Goal: Information Seeking & Learning: Learn about a topic

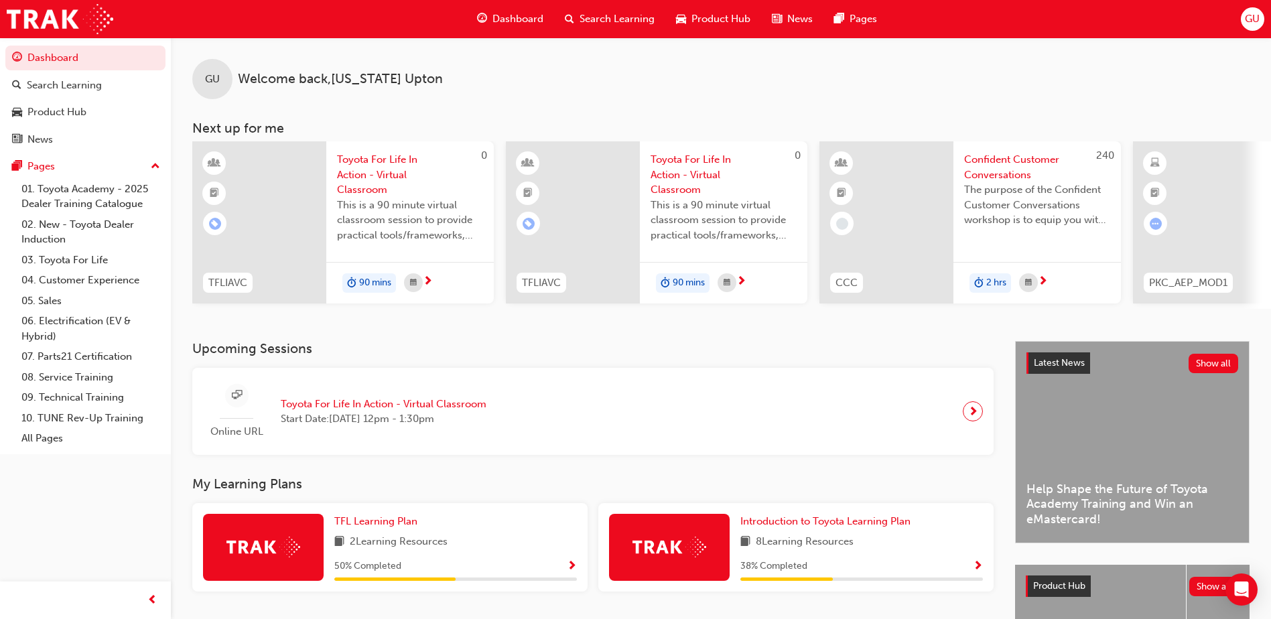
drag, startPoint x: 841, startPoint y: 534, endPoint x: 823, endPoint y: 534, distance: 18.1
click at [841, 534] on div "Introduction to Toyota Learning Plan 8 Learning Resources 38 % Completed" at bounding box center [861, 547] width 242 height 67
click at [810, 516] on div "Introduction to Toyota Learning Plan 8 Learning Resources 38 % Completed" at bounding box center [795, 547] width 395 height 88
click at [802, 524] on span "Introduction to Toyota Learning Plan" at bounding box center [825, 521] width 170 height 12
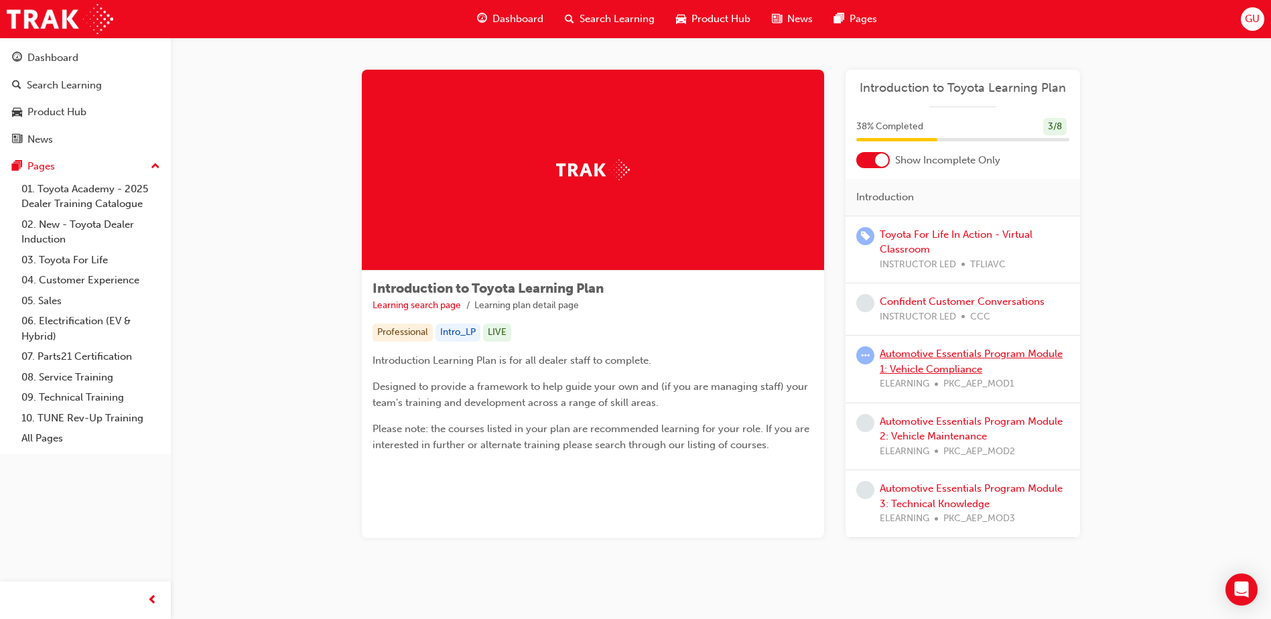
click at [933, 358] on link "Automotive Essentials Program Module 1: Vehicle Compliance" at bounding box center [970, 361] width 183 height 27
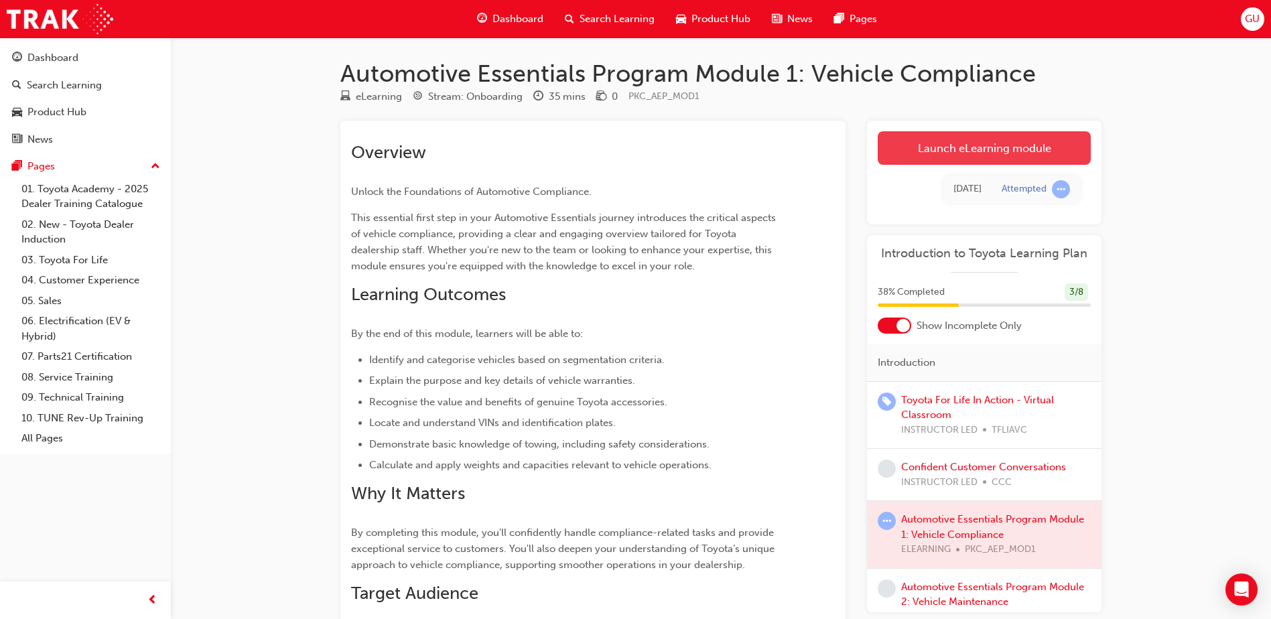
click at [989, 151] on link "Launch eLearning module" at bounding box center [983, 147] width 213 height 33
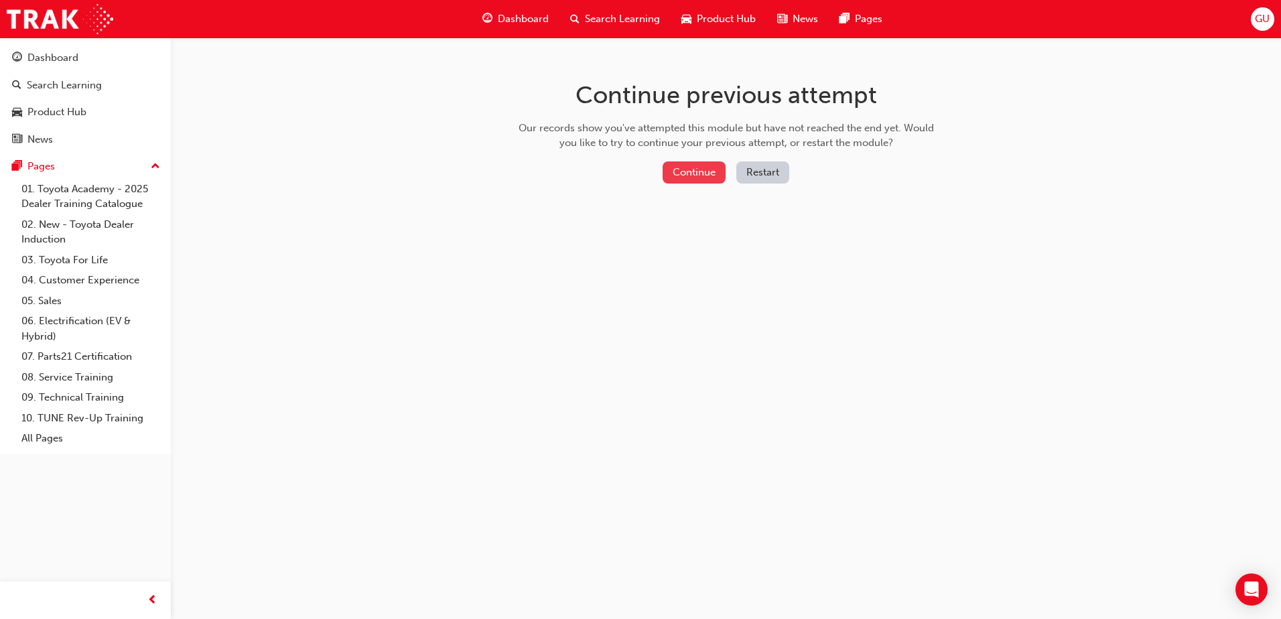
click at [707, 167] on button "Continue" at bounding box center [693, 172] width 63 height 22
